Goal: Task Accomplishment & Management: Manage account settings

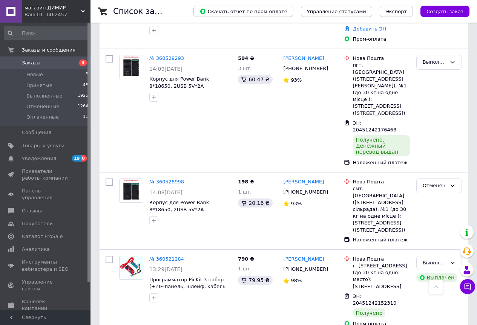
scroll to position [1347, 0]
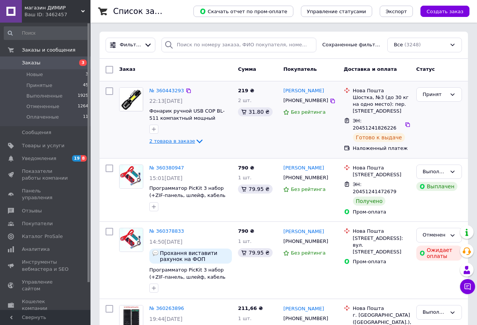
click at [195, 140] on icon at bounding box center [199, 141] width 9 height 9
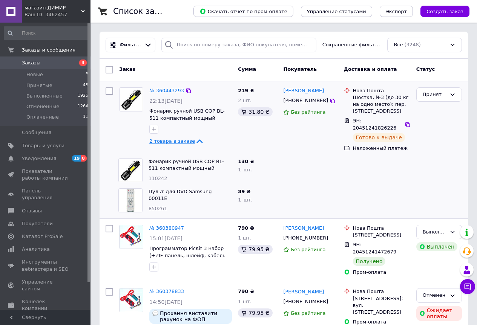
click at [195, 140] on icon at bounding box center [199, 141] width 9 height 9
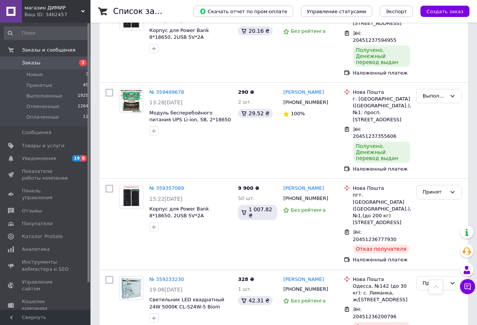
scroll to position [1350, 0]
